Goal: Navigation & Orientation: Find specific page/section

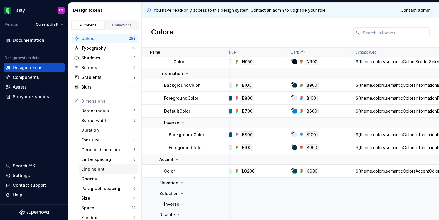
scroll to position [102, 0]
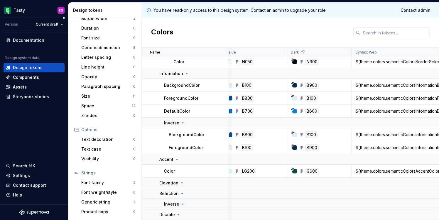
click at [30, 46] on div "Documentation Design system data Design tokens Components Assets Storybook stor…" at bounding box center [34, 69] width 61 height 66
click at [32, 43] on div "Documentation" at bounding box center [28, 40] width 31 height 6
